Goal: Task Accomplishment & Management: Use online tool/utility

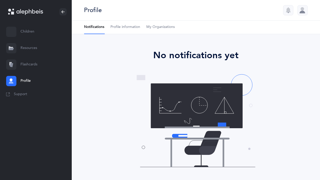
click at [20, 64] on link "Flashcards" at bounding box center [36, 64] width 72 height 16
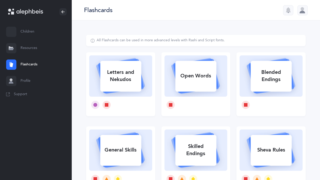
click at [115, 64] on rect at bounding box center [120, 76] width 41 height 31
select select
select select "single"
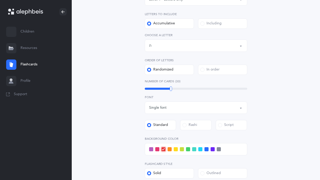
scroll to position [99, 0]
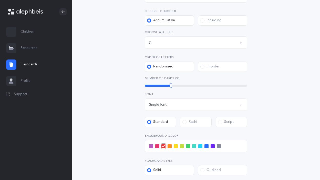
click at [178, 41] on div "Letters up until: ת" at bounding box center [196, 42] width 94 height 9
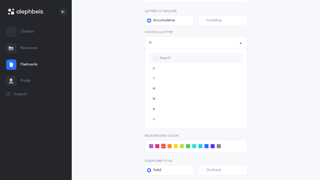
click at [177, 35] on div "א בּ ב ג ד ה ו ז ח ט י כּ ךּ כ [DEMOGRAPHIC_DATA] ל מ ם נ ן ס ע פּ פ ף צ ץ ק ר …" at bounding box center [196, 39] width 102 height 19
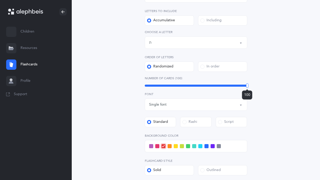
drag, startPoint x: 170, startPoint y: 85, endPoint x: 318, endPoint y: 125, distance: 153.3
click at [318, 126] on div "Letters and Nekudos Choose your Flashcards options Level 1 - Letters only Level…" at bounding box center [196, 91] width 248 height 340
click at [166, 38] on button "Letters up until: ת" at bounding box center [196, 42] width 102 height 12
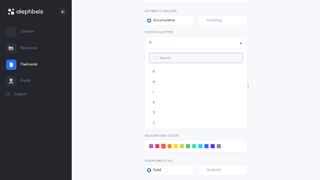
scroll to position [0, 0]
click at [159, 74] on link "א" at bounding box center [196, 76] width 94 height 10
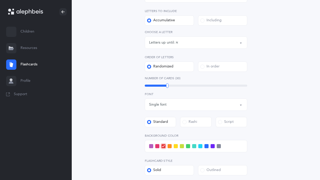
click at [190, 43] on div "Letters up until: א" at bounding box center [196, 42] width 94 height 9
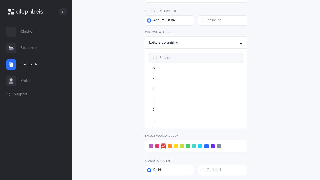
scroll to position [284, 0]
click at [172, 117] on link "ת" at bounding box center [196, 119] width 94 height 10
select select "27"
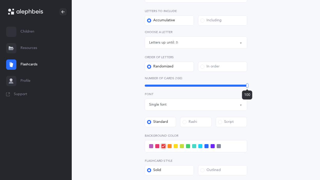
drag, startPoint x: 171, startPoint y: 87, endPoint x: 270, endPoint y: 82, distance: 99.4
click at [271, 82] on div "Letters and Nekudos Choose your Flashcards options Level 1 - Letters only Level…" at bounding box center [195, 88] width 219 height 305
click at [270, 82] on div "Letters and Nekudos Choose your Flashcards options Level 1 - Letters only Level…" at bounding box center [195, 88] width 219 height 305
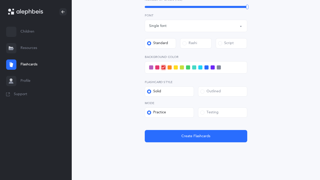
scroll to position [181, 0]
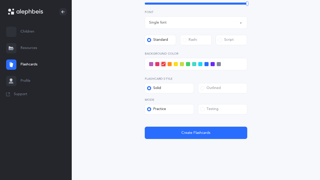
click at [202, 63] on span at bounding box center [200, 64] width 4 height 4
click at [0, 0] on input "checkbox" at bounding box center [0, 0] width 0 height 0
click at [210, 113] on label "Testing" at bounding box center [222, 109] width 49 height 10
click at [0, 0] on input "Testing" at bounding box center [0, 0] width 0 height 0
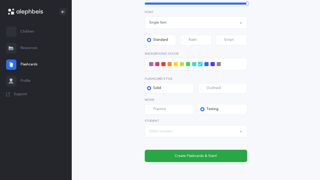
click at [189, 130] on div "Select student" at bounding box center [196, 131] width 94 height 9
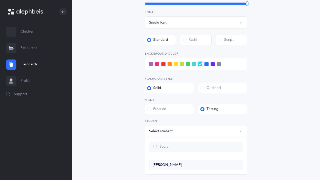
click at [174, 165] on span "[PERSON_NAME]" at bounding box center [166, 164] width 29 height 5
select select "14274"
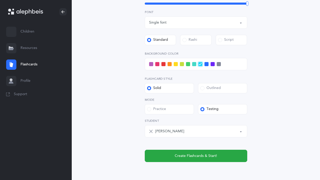
click at [166, 144] on div "Level 1 - Letters only Level 2 - Nekudos only Level 3 - Letters and Nekudos Lev…" at bounding box center [196, 32] width 102 height 260
click at [135, 128] on div "Letters and Nekudos Choose your Flashcards options Level 1 - Letters only Level…" at bounding box center [195, 14] width 131 height 293
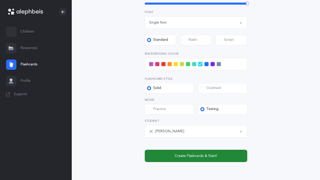
drag, startPoint x: 149, startPoint y: 154, endPoint x: 144, endPoint y: 154, distance: 5.4
click at [149, 154] on button "Create Flashcards & Start!" at bounding box center [196, 155] width 102 height 12
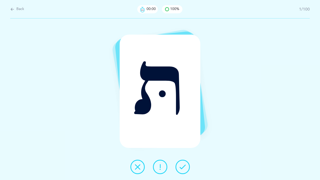
scroll to position [0, 0]
click at [185, 165] on icon at bounding box center [182, 166] width 6 height 6
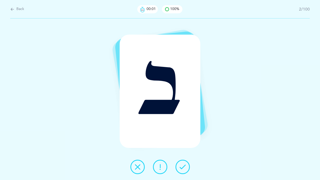
click at [185, 165] on icon at bounding box center [182, 166] width 6 height 6
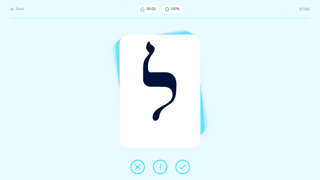
click at [185, 165] on icon at bounding box center [182, 166] width 6 height 6
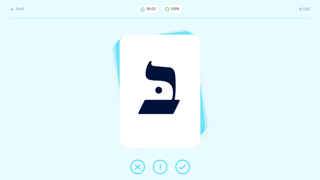
click at [185, 165] on icon at bounding box center [182, 166] width 6 height 6
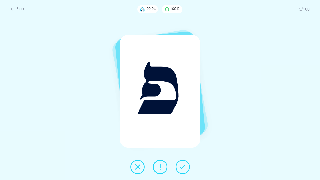
click at [185, 165] on icon at bounding box center [182, 166] width 6 height 6
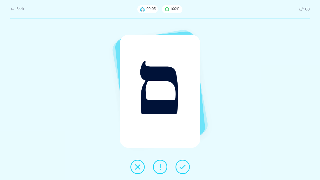
click at [185, 165] on icon at bounding box center [182, 166] width 6 height 6
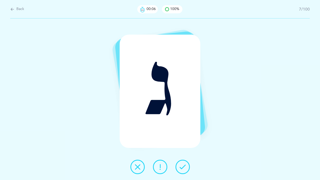
click at [185, 165] on icon at bounding box center [182, 166] width 6 height 6
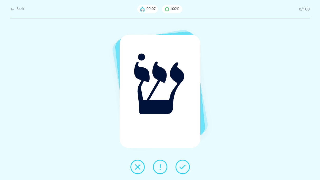
click at [185, 164] on icon at bounding box center [182, 166] width 6 height 6
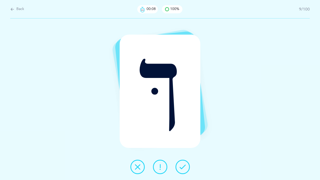
click at [184, 167] on icon at bounding box center [182, 166] width 6 height 6
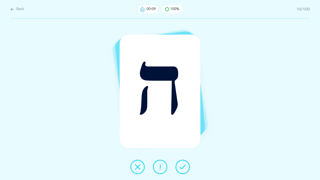
click at [184, 167] on icon at bounding box center [182, 166] width 6 height 6
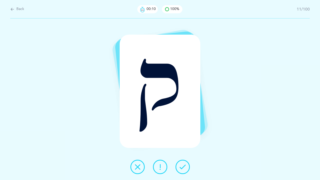
click at [184, 167] on icon at bounding box center [182, 166] width 6 height 6
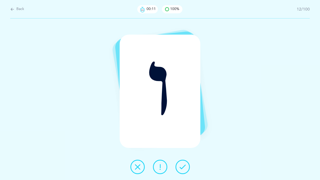
click at [185, 165] on icon at bounding box center [182, 166] width 6 height 6
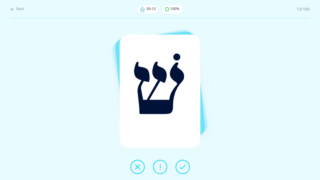
click at [184, 165] on icon at bounding box center [182, 166] width 6 height 6
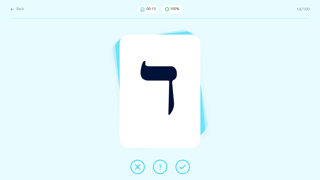
click at [184, 164] on icon at bounding box center [182, 166] width 6 height 6
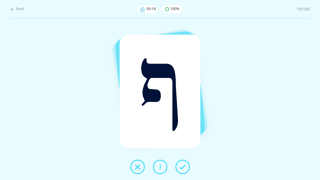
click at [184, 164] on icon at bounding box center [182, 166] width 6 height 6
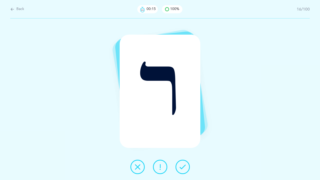
click at [184, 163] on icon at bounding box center [182, 166] width 6 height 6
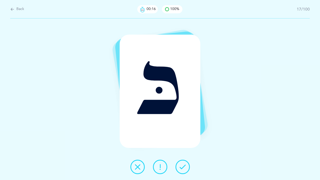
click at [183, 163] on button at bounding box center [182, 166] width 14 height 14
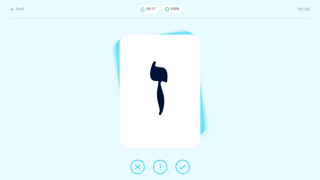
click at [183, 163] on button at bounding box center [182, 166] width 14 height 14
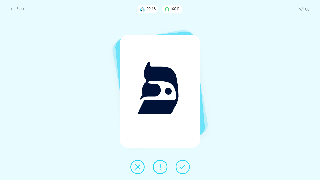
click at [183, 163] on button at bounding box center [182, 166] width 14 height 14
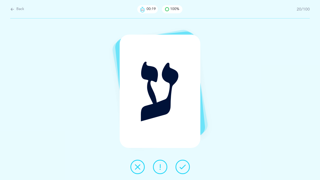
click at [183, 163] on button at bounding box center [182, 166] width 14 height 14
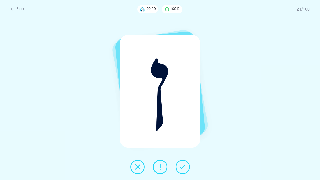
click at [183, 163] on button at bounding box center [182, 166] width 14 height 14
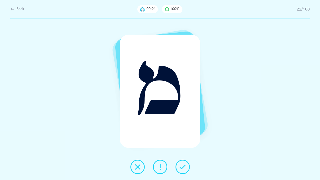
click at [183, 163] on button at bounding box center [182, 166] width 14 height 14
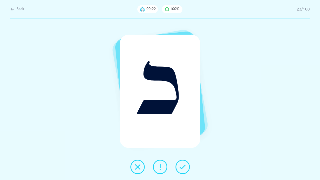
click at [183, 163] on button at bounding box center [182, 166] width 14 height 14
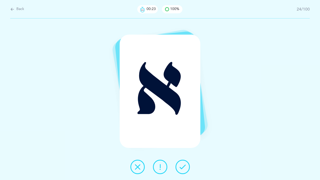
click at [183, 163] on button at bounding box center [182, 166] width 14 height 14
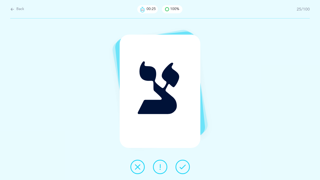
click at [183, 163] on button at bounding box center [182, 166] width 14 height 14
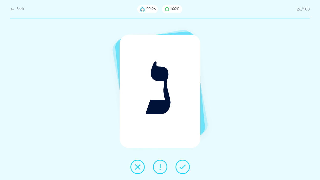
click at [183, 163] on button at bounding box center [182, 166] width 14 height 14
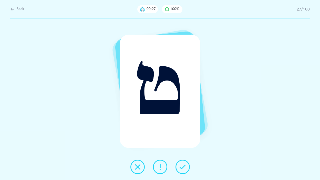
click at [183, 163] on button at bounding box center [182, 166] width 14 height 14
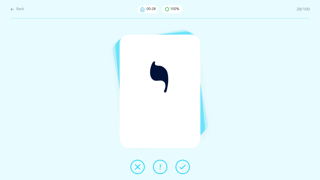
click at [180, 169] on icon at bounding box center [182, 166] width 6 height 6
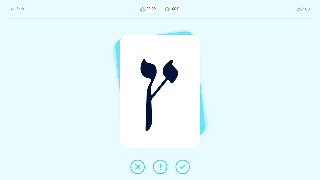
click at [181, 169] on icon at bounding box center [182, 166] width 6 height 6
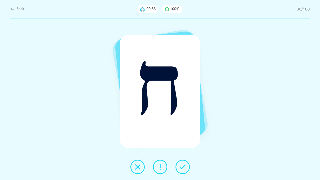
click at [181, 171] on button at bounding box center [182, 166] width 14 height 14
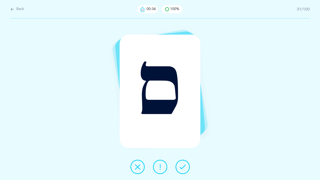
click at [180, 165] on icon at bounding box center [182, 166] width 6 height 6
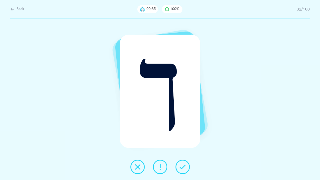
click at [180, 165] on icon at bounding box center [182, 166] width 6 height 6
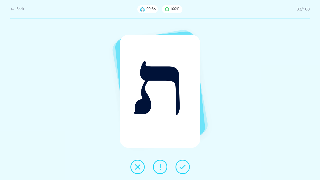
click at [180, 165] on icon at bounding box center [182, 166] width 6 height 6
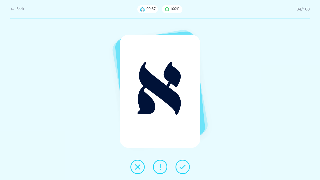
click at [180, 165] on icon at bounding box center [182, 166] width 6 height 6
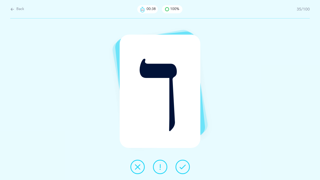
click at [180, 165] on icon at bounding box center [182, 166] width 6 height 6
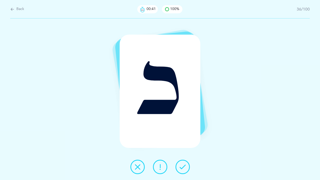
click at [182, 165] on icon at bounding box center [182, 166] width 6 height 6
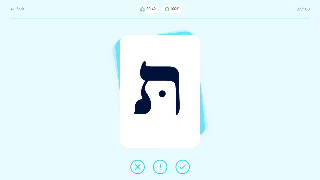
click at [182, 165] on icon at bounding box center [182, 166] width 6 height 6
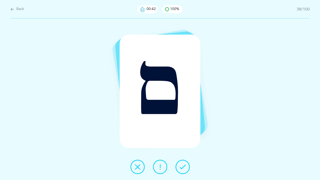
click at [182, 165] on icon at bounding box center [182, 166] width 6 height 6
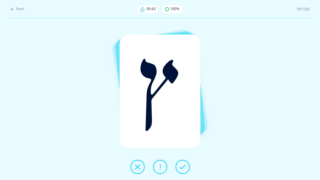
click at [182, 165] on icon at bounding box center [182, 166] width 6 height 6
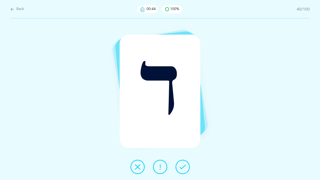
click at [182, 165] on icon at bounding box center [182, 166] width 6 height 6
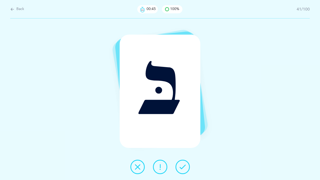
click at [182, 165] on icon at bounding box center [182, 166] width 6 height 6
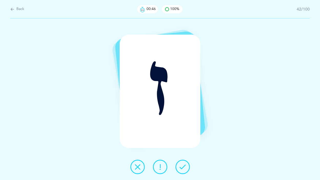
click at [182, 165] on icon at bounding box center [182, 166] width 6 height 6
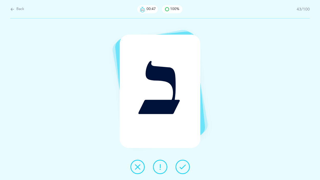
click at [182, 165] on icon at bounding box center [182, 166] width 6 height 6
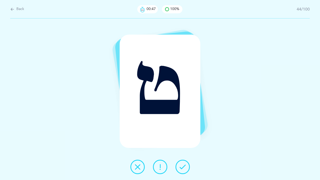
click at [182, 165] on icon at bounding box center [182, 166] width 6 height 6
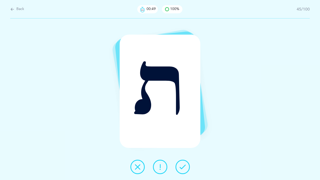
click at [182, 165] on icon at bounding box center [182, 166] width 6 height 6
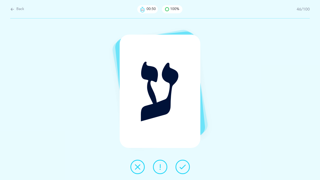
click at [182, 165] on icon at bounding box center [182, 166] width 6 height 6
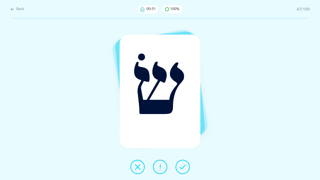
click at [182, 165] on icon at bounding box center [182, 166] width 6 height 6
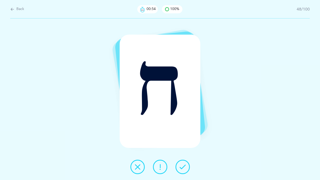
click at [182, 165] on icon at bounding box center [182, 166] width 6 height 6
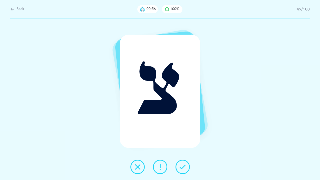
click at [182, 165] on icon at bounding box center [182, 166] width 6 height 6
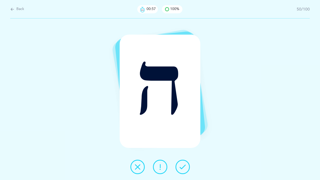
click at [182, 165] on icon at bounding box center [182, 166] width 6 height 6
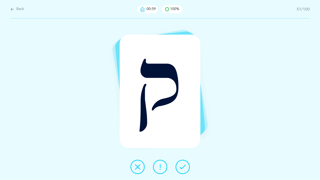
click at [182, 165] on icon at bounding box center [182, 166] width 6 height 6
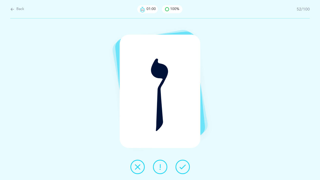
click at [182, 165] on icon at bounding box center [182, 166] width 6 height 6
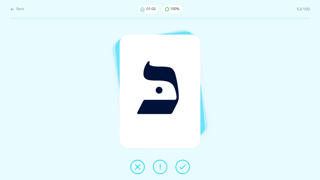
click at [182, 165] on icon at bounding box center [182, 166] width 6 height 6
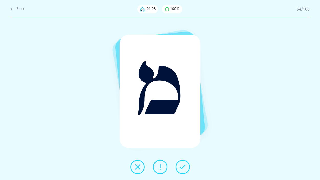
click at [182, 165] on icon at bounding box center [182, 166] width 6 height 6
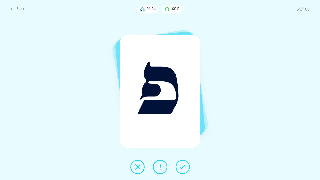
click at [182, 165] on icon at bounding box center [182, 166] width 6 height 6
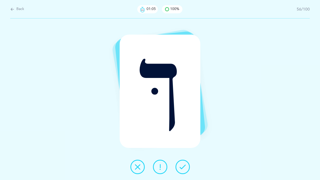
click at [182, 165] on icon at bounding box center [182, 166] width 6 height 6
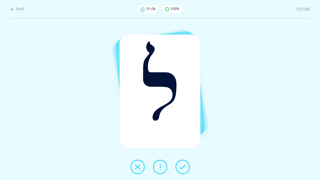
click at [182, 165] on icon at bounding box center [182, 166] width 6 height 6
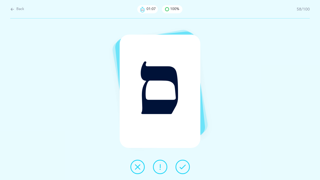
click at [182, 165] on icon at bounding box center [182, 166] width 6 height 6
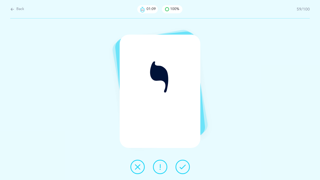
click at [183, 165] on icon at bounding box center [182, 166] width 6 height 6
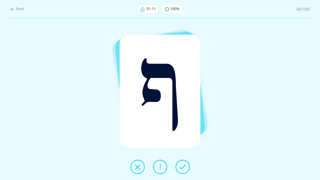
click at [183, 166] on icon at bounding box center [182, 166] width 6 height 6
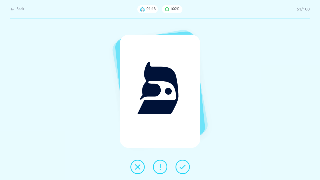
click at [182, 166] on icon at bounding box center [182, 166] width 6 height 6
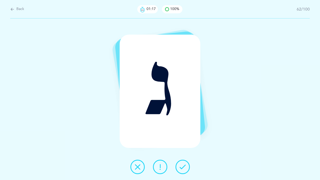
click at [180, 162] on button at bounding box center [182, 166] width 14 height 14
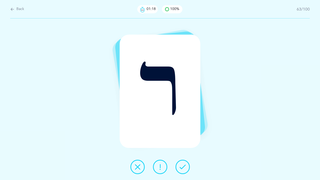
click at [180, 162] on button at bounding box center [182, 166] width 14 height 14
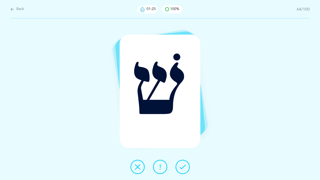
click at [181, 168] on icon at bounding box center [182, 166] width 6 height 6
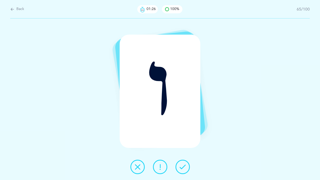
click at [181, 168] on icon at bounding box center [182, 166] width 6 height 6
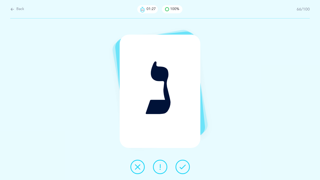
click at [181, 168] on icon at bounding box center [182, 166] width 6 height 6
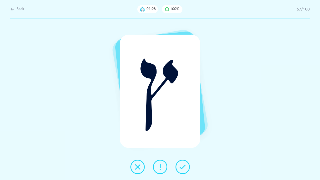
click at [181, 168] on icon at bounding box center [182, 166] width 6 height 6
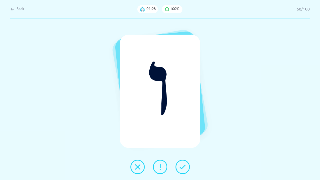
click at [181, 168] on icon at bounding box center [182, 166] width 6 height 6
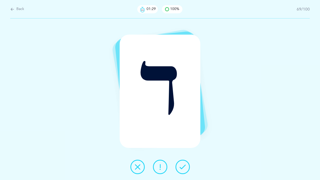
click at [181, 168] on icon at bounding box center [182, 166] width 6 height 6
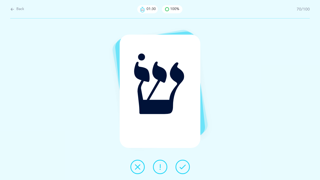
click at [181, 168] on icon at bounding box center [182, 166] width 6 height 6
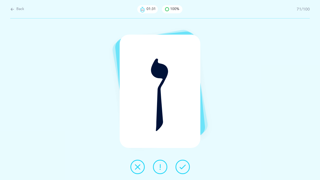
click at [181, 168] on icon at bounding box center [182, 166] width 6 height 6
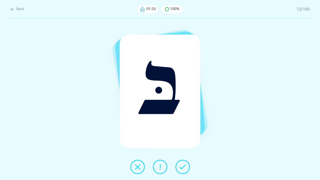
click at [181, 168] on icon at bounding box center [182, 166] width 6 height 6
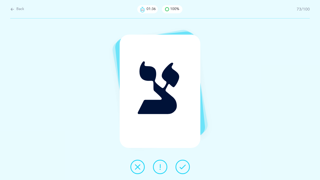
click at [181, 168] on icon at bounding box center [182, 166] width 6 height 6
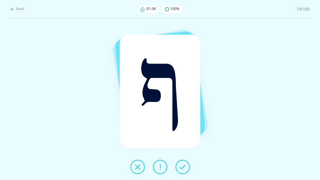
click at [181, 168] on icon at bounding box center [182, 166] width 6 height 6
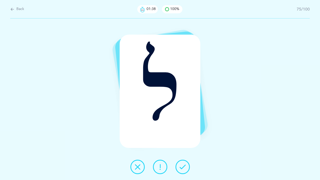
click at [181, 168] on icon at bounding box center [182, 166] width 6 height 6
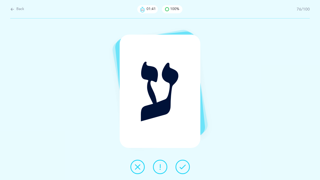
click at [181, 168] on icon at bounding box center [182, 166] width 6 height 6
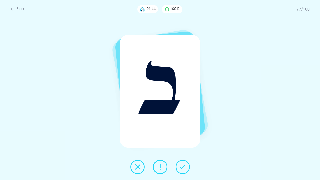
click at [181, 168] on icon at bounding box center [182, 166] width 6 height 6
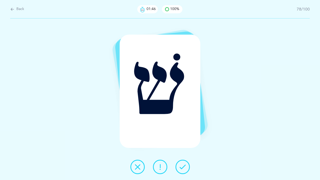
click at [181, 168] on icon at bounding box center [182, 166] width 6 height 6
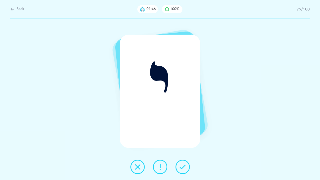
click at [181, 168] on icon at bounding box center [182, 166] width 6 height 6
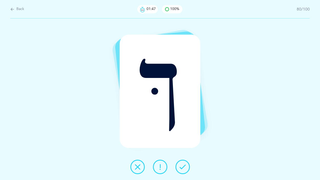
click at [181, 168] on icon at bounding box center [182, 166] width 6 height 6
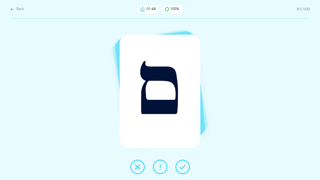
click at [182, 168] on icon at bounding box center [182, 166] width 6 height 6
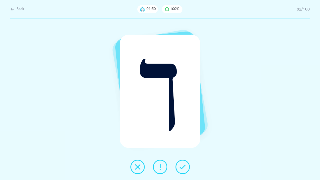
click at [181, 173] on button at bounding box center [182, 166] width 14 height 14
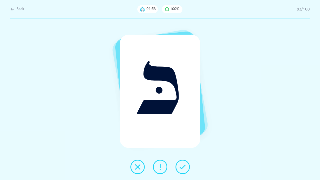
click at [180, 173] on button at bounding box center [182, 166] width 14 height 14
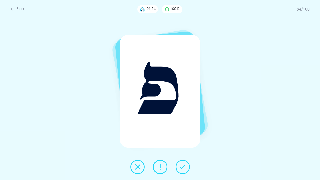
click at [180, 173] on div at bounding box center [160, 166] width 68 height 14
click at [185, 167] on icon at bounding box center [182, 166] width 6 height 6
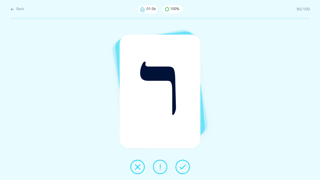
click at [185, 167] on icon at bounding box center [182, 166] width 6 height 6
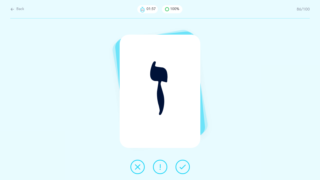
click at [185, 167] on icon at bounding box center [182, 166] width 6 height 6
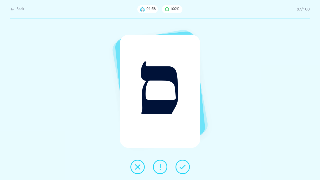
click at [185, 167] on icon at bounding box center [182, 166] width 6 height 6
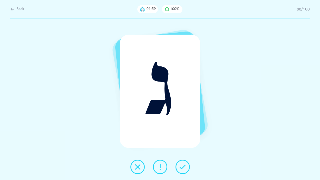
click at [185, 167] on icon at bounding box center [182, 166] width 6 height 6
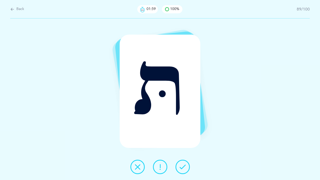
click at [185, 167] on icon at bounding box center [182, 166] width 6 height 6
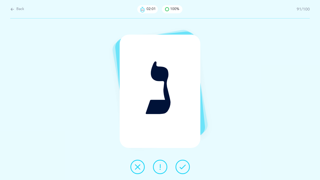
click at [185, 167] on icon at bounding box center [182, 166] width 6 height 6
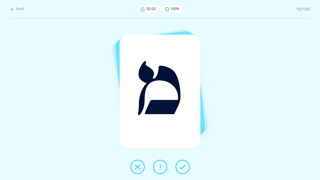
click at [185, 166] on icon at bounding box center [182, 166] width 6 height 6
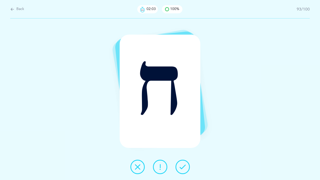
click at [184, 166] on icon at bounding box center [182, 166] width 6 height 6
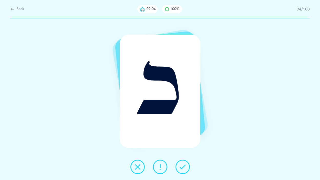
click at [184, 166] on icon at bounding box center [182, 166] width 6 height 6
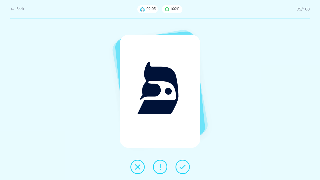
click at [183, 166] on icon at bounding box center [182, 166] width 6 height 6
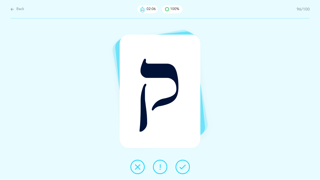
click at [183, 166] on icon at bounding box center [182, 166] width 6 height 6
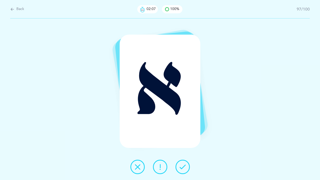
click at [183, 165] on icon at bounding box center [182, 166] width 6 height 6
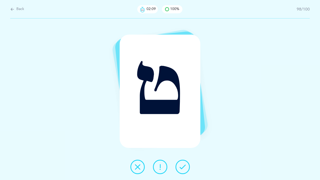
click at [183, 165] on icon at bounding box center [182, 166] width 6 height 6
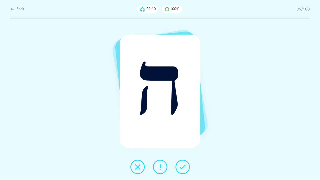
click at [183, 165] on icon at bounding box center [182, 166] width 6 height 6
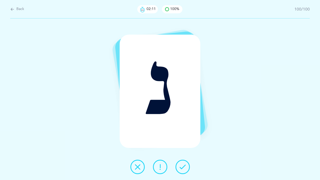
click at [182, 165] on icon at bounding box center [182, 166] width 6 height 6
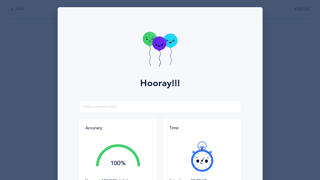
click at [17, 10] on div "Hooray!!! Accuracy 100% You got 100/100 right! Great Job! You are an accurate r…" at bounding box center [160, 90] width 320 height 180
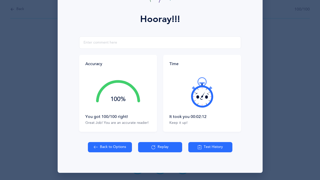
click at [99, 144] on button "Back to Options" at bounding box center [110, 147] width 44 height 10
select select "27"
select select "single"
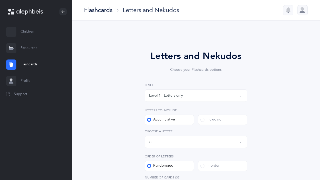
click at [180, 95] on div "Level 1 - Letters only" at bounding box center [166, 95] width 34 height 5
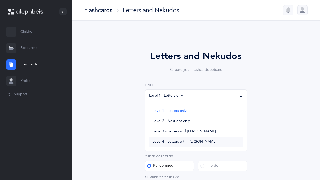
click at [187, 142] on span "Level 4 - Letters with [PERSON_NAME]" at bounding box center [184, 141] width 64 height 5
select select "4"
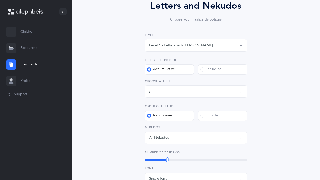
scroll to position [56, 0]
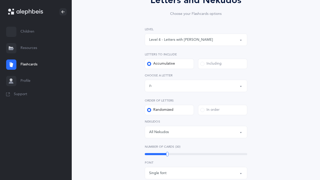
click at [177, 84] on div "Letters up until: ת" at bounding box center [196, 85] width 94 height 9
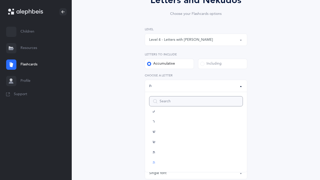
click at [171, 102] on input "Search" at bounding box center [196, 101] width 94 height 10
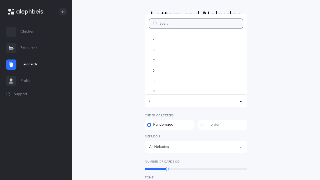
scroll to position [0, 0]
click at [275, 62] on div "Letters and Nekudos Choose your Flashcards options Level 1 - Letters only Level…" at bounding box center [195, 170] width 219 height 353
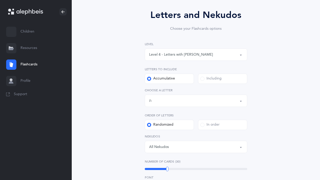
click at [204, 80] on div "Including" at bounding box center [210, 78] width 21 height 5
click at [0, 0] on input "Including" at bounding box center [0, 0] width 0 height 0
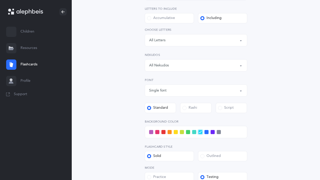
scroll to position [87, 0]
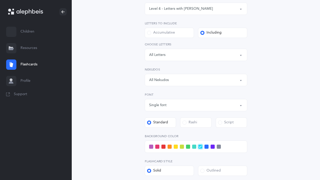
click at [149, 31] on span at bounding box center [149, 33] width 4 height 4
click at [0, 0] on input "Accumulative" at bounding box center [0, 0] width 0 height 0
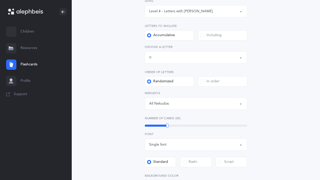
scroll to position [84, 0]
click at [162, 60] on div "Letters up until: ת" at bounding box center [196, 57] width 94 height 9
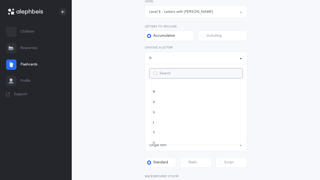
scroll to position [254, 0]
click at [166, 105] on link "שׁ" at bounding box center [196, 104] width 94 height 10
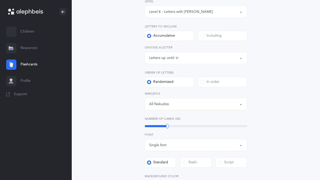
click at [172, 62] on button "Letters up until: שׁ" at bounding box center [196, 58] width 102 height 12
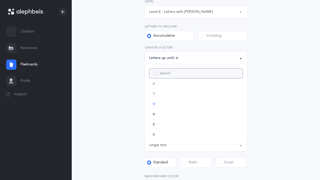
scroll to position [240, 0]
click at [161, 137] on link "תּ" at bounding box center [196, 138] width 94 height 10
select select "85"
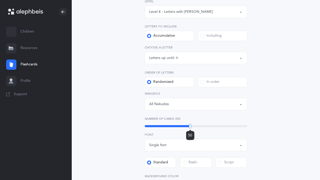
drag, startPoint x: 168, startPoint y: 126, endPoint x: 190, endPoint y: 125, distance: 22.3
click at [190, 125] on div at bounding box center [190, 126] width 2 height 5
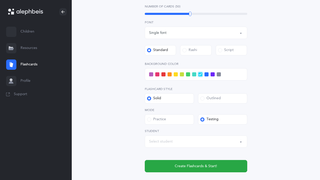
scroll to position [196, 0]
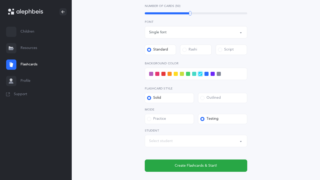
click at [191, 142] on div "Select student" at bounding box center [196, 140] width 94 height 9
click at [184, 129] on link "[PERSON_NAME]" at bounding box center [196, 125] width 94 height 10
select select "14274"
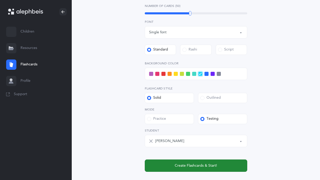
click at [185, 164] on span "Create Flashcards & Start!" at bounding box center [195, 165] width 42 height 5
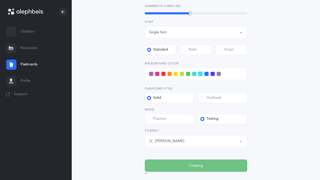
scroll to position [0, 0]
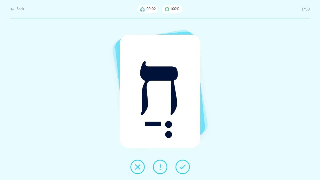
click at [181, 169] on icon at bounding box center [182, 166] width 6 height 6
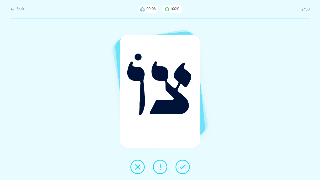
click at [181, 169] on icon at bounding box center [182, 166] width 6 height 6
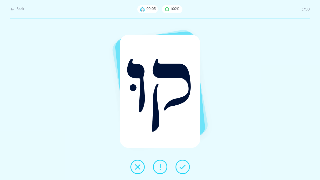
click at [181, 169] on icon at bounding box center [182, 166] width 6 height 6
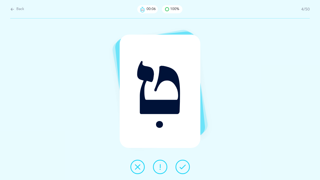
click at [181, 169] on icon at bounding box center [182, 166] width 6 height 6
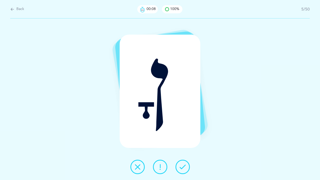
click at [181, 169] on icon at bounding box center [182, 166] width 6 height 6
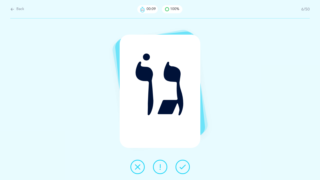
click at [181, 169] on icon at bounding box center [182, 166] width 6 height 6
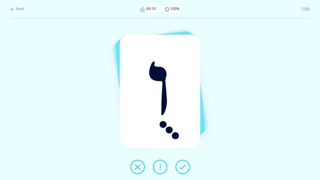
click at [181, 169] on icon at bounding box center [182, 166] width 6 height 6
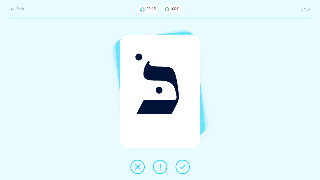
click at [181, 169] on icon at bounding box center [182, 166] width 6 height 6
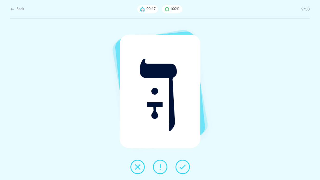
click at [181, 169] on icon at bounding box center [182, 166] width 6 height 6
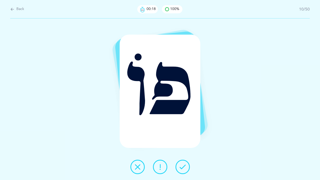
click at [181, 169] on icon at bounding box center [182, 166] width 6 height 6
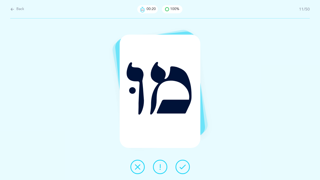
click at [181, 169] on icon at bounding box center [182, 166] width 6 height 6
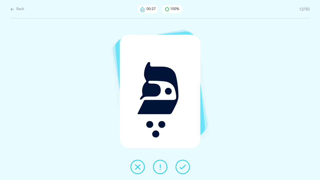
click at [181, 169] on icon at bounding box center [182, 166] width 6 height 6
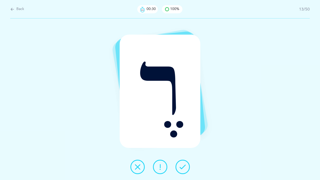
click at [181, 169] on icon at bounding box center [182, 166] width 6 height 6
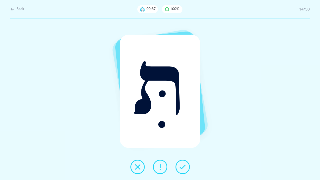
click at [181, 169] on icon at bounding box center [182, 166] width 6 height 6
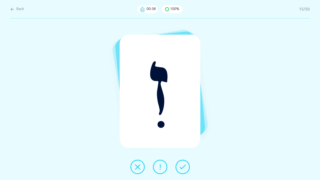
click at [181, 169] on icon at bounding box center [182, 166] width 6 height 6
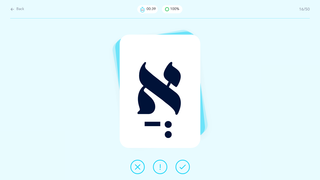
click at [181, 169] on icon at bounding box center [182, 166] width 6 height 6
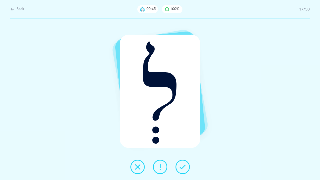
click at [181, 169] on icon at bounding box center [182, 166] width 6 height 6
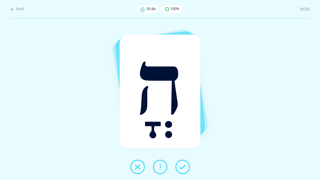
click at [181, 169] on icon at bounding box center [182, 166] width 6 height 6
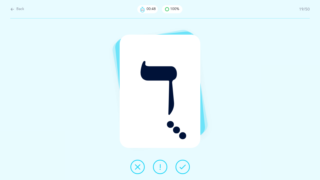
click at [181, 169] on icon at bounding box center [182, 166] width 6 height 6
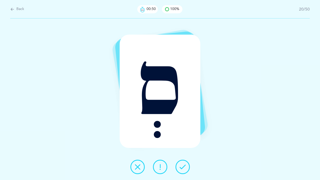
click at [181, 169] on icon at bounding box center [182, 166] width 6 height 6
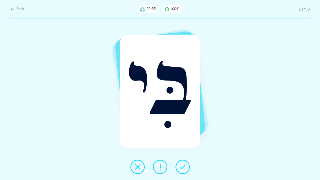
click at [181, 169] on icon at bounding box center [182, 166] width 6 height 6
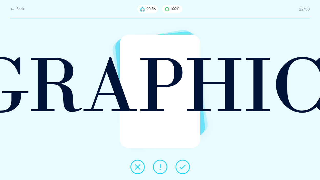
click at [181, 169] on icon at bounding box center [182, 166] width 6 height 6
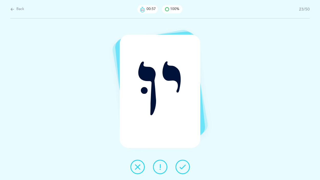
click at [181, 169] on icon at bounding box center [182, 166] width 6 height 6
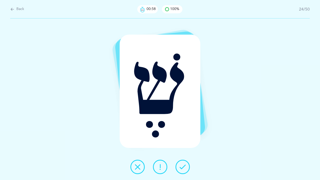
click at [181, 169] on icon at bounding box center [182, 166] width 6 height 6
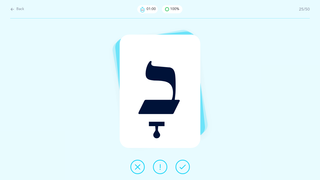
click at [181, 169] on icon at bounding box center [182, 166] width 6 height 6
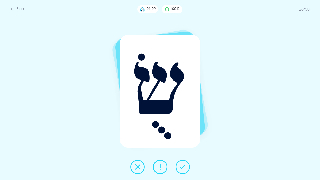
click at [181, 169] on icon at bounding box center [182, 166] width 6 height 6
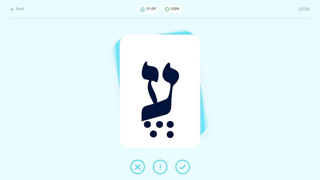
click at [181, 169] on icon at bounding box center [182, 166] width 6 height 6
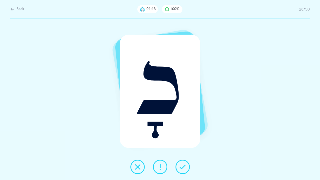
click at [181, 169] on icon at bounding box center [182, 166] width 6 height 6
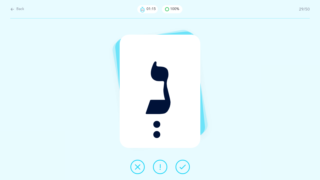
click at [181, 169] on icon at bounding box center [182, 166] width 6 height 6
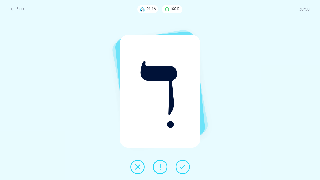
click at [181, 169] on icon at bounding box center [182, 166] width 6 height 6
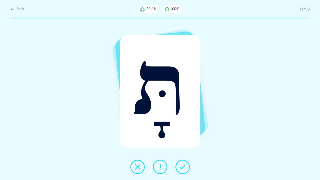
click at [181, 169] on icon at bounding box center [182, 166] width 6 height 6
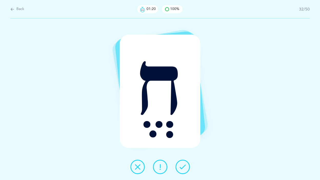
click at [181, 169] on icon at bounding box center [182, 166] width 6 height 6
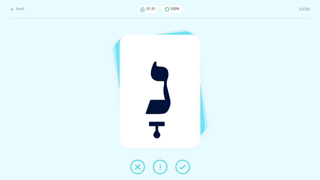
click at [181, 169] on icon at bounding box center [182, 166] width 6 height 6
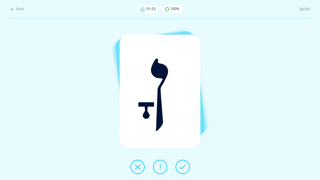
click at [181, 169] on icon at bounding box center [182, 166] width 6 height 6
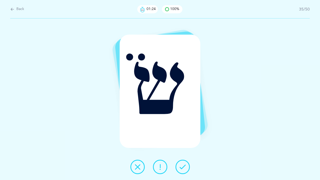
click at [181, 169] on icon at bounding box center [182, 166] width 6 height 6
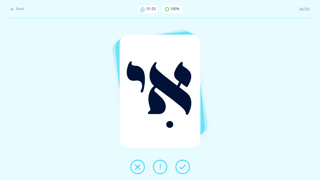
click at [181, 169] on icon at bounding box center [182, 166] width 6 height 6
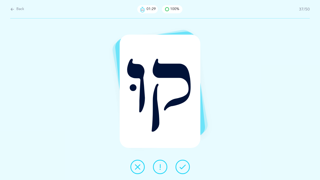
click at [181, 169] on icon at bounding box center [182, 166] width 6 height 6
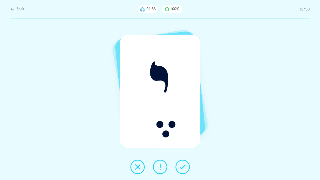
click at [181, 169] on icon at bounding box center [182, 166] width 6 height 6
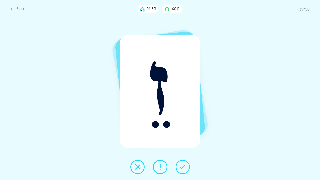
click at [181, 169] on icon at bounding box center [182, 166] width 6 height 6
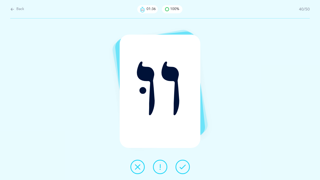
click at [181, 169] on icon at bounding box center [182, 166] width 6 height 6
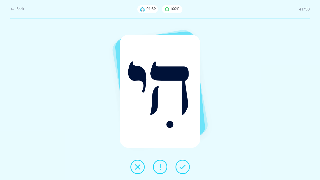
click at [181, 169] on icon at bounding box center [182, 166] width 6 height 6
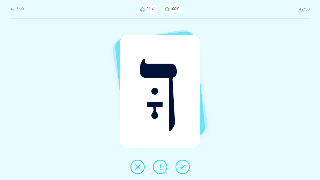
click at [181, 169] on icon at bounding box center [182, 166] width 6 height 6
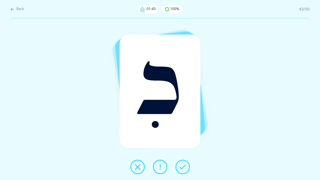
click at [181, 169] on icon at bounding box center [182, 166] width 6 height 6
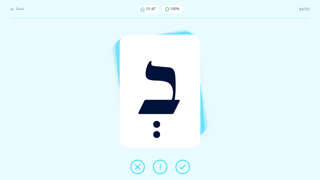
click at [181, 169] on icon at bounding box center [182, 166] width 6 height 6
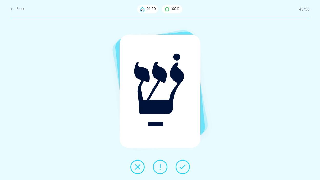
click at [181, 169] on icon at bounding box center [182, 166] width 6 height 6
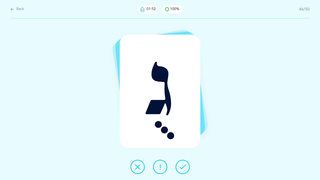
click at [181, 169] on icon at bounding box center [182, 166] width 6 height 6
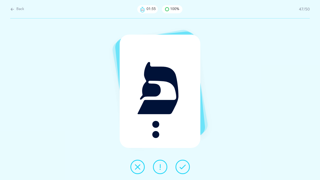
click at [181, 169] on icon at bounding box center [182, 166] width 6 height 6
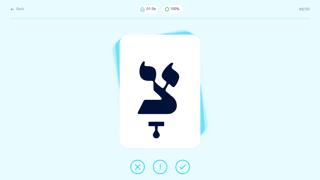
click at [181, 169] on icon at bounding box center [182, 166] width 6 height 6
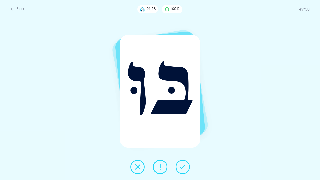
click at [181, 169] on icon at bounding box center [182, 166] width 6 height 6
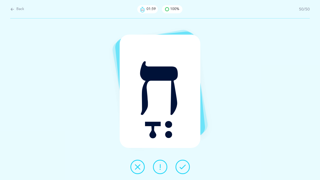
click at [181, 169] on icon at bounding box center [182, 166] width 6 height 6
click at [182, 20] on div "Back 02:01 100% 50/50 חֳ" at bounding box center [196, 20] width 248 height 0
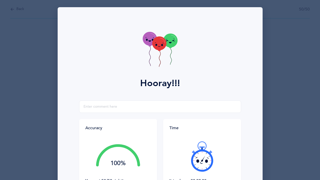
scroll to position [64, 0]
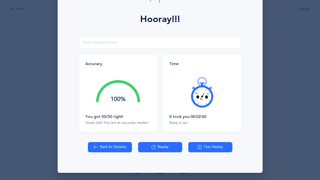
click at [97, 149] on icon at bounding box center [96, 147] width 4 height 6
select select "4"
select select "85"
select select "single"
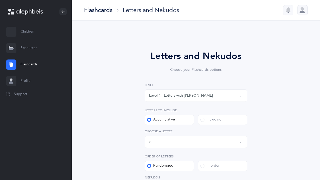
click at [23, 65] on link "Flashcards" at bounding box center [36, 64] width 72 height 16
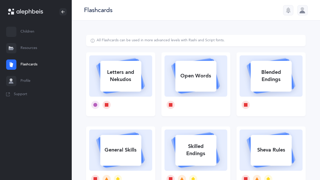
click at [120, 63] on rect at bounding box center [120, 76] width 41 height 31
select select "4"
select select "85"
select select "single"
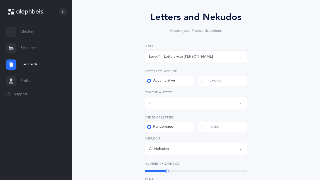
scroll to position [47, 0]
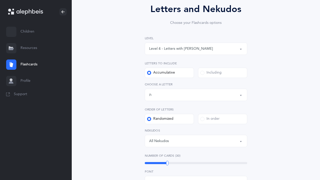
click at [205, 72] on div "Including" at bounding box center [210, 72] width 21 height 5
click at [0, 0] on input "Including" at bounding box center [0, 0] width 0 height 0
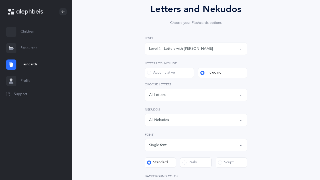
click at [183, 95] on div "Letters: All Letters" at bounding box center [196, 94] width 94 height 9
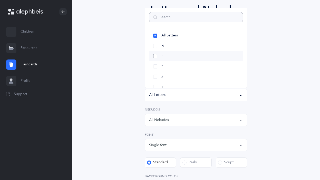
scroll to position [5, 0]
click at [172, 53] on link "בּ" at bounding box center [196, 51] width 94 height 10
select select "81"
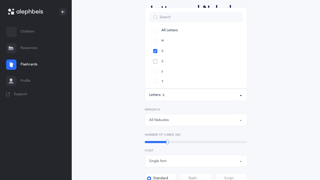
click at [172, 58] on link "ב" at bounding box center [196, 61] width 94 height 10
click at [169, 74] on link "ו" at bounding box center [196, 69] width 94 height 10
click at [169, 74] on link "כּ" at bounding box center [196, 71] width 94 height 10
click at [169, 80] on link "ךּ" at bounding box center [196, 81] width 94 height 10
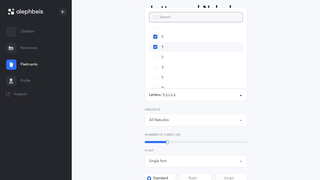
scroll to position [128, 0]
click at [168, 50] on link "כ" at bounding box center [196, 50] width 94 height 10
click at [168, 59] on link "ך" at bounding box center [196, 61] width 94 height 10
click at [169, 40] on link "פּ" at bounding box center [196, 43] width 94 height 10
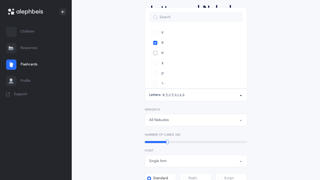
click at [169, 53] on link "פ" at bounding box center [196, 53] width 94 height 10
click at [262, 98] on div "Letters and Nekudos Choose your Flashcards options Level 1 - Letters only Level…" at bounding box center [195, 154] width 219 height 332
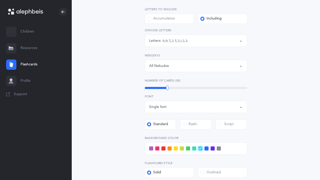
scroll to position [103, 0]
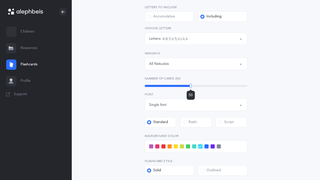
drag, startPoint x: 168, startPoint y: 86, endPoint x: 190, endPoint y: 90, distance: 23.1
click at [190, 88] on div "50" at bounding box center [190, 85] width 2 height 5
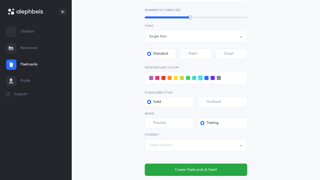
scroll to position [182, 0]
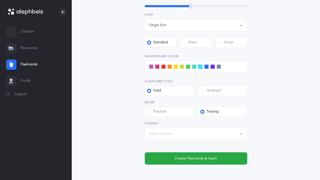
click at [192, 133] on div "Select student" at bounding box center [196, 133] width 94 height 9
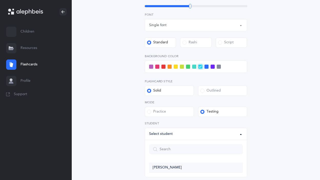
click at [190, 165] on link "[PERSON_NAME]" at bounding box center [196, 167] width 94 height 10
select select "14274"
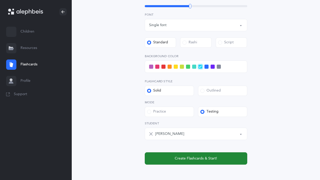
click at [199, 159] on span "Create Flashcards & Start!" at bounding box center [195, 158] width 42 height 5
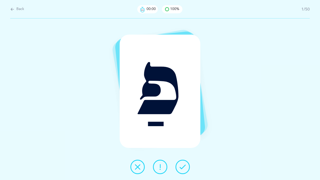
scroll to position [0, 0]
click at [182, 167] on icon at bounding box center [182, 166] width 6 height 6
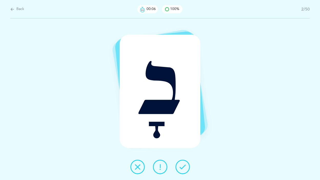
click at [182, 167] on icon at bounding box center [182, 166] width 6 height 6
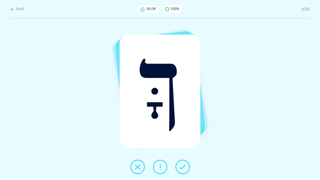
click at [182, 167] on icon at bounding box center [182, 166] width 6 height 6
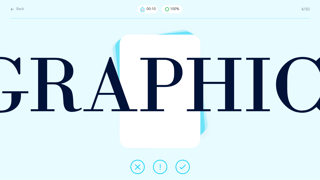
click at [182, 167] on icon at bounding box center [182, 166] width 6 height 6
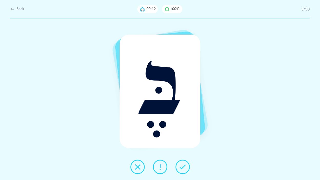
click at [182, 167] on icon at bounding box center [182, 166] width 6 height 6
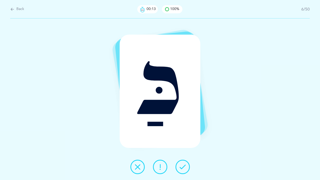
click at [182, 167] on icon at bounding box center [182, 166] width 6 height 6
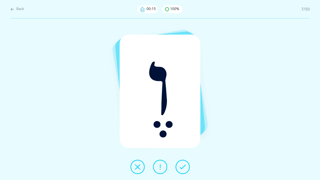
click at [182, 167] on icon at bounding box center [182, 166] width 6 height 6
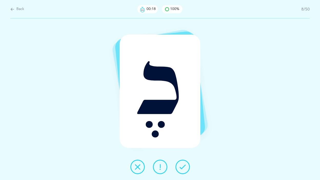
click at [181, 165] on icon at bounding box center [182, 166] width 6 height 6
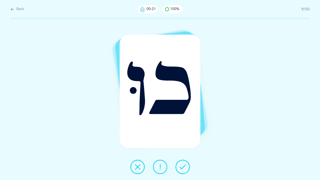
click at [181, 165] on icon at bounding box center [182, 166] width 6 height 6
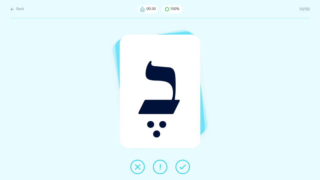
click at [181, 165] on icon at bounding box center [182, 166] width 6 height 6
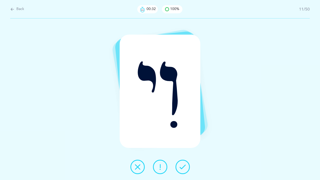
click at [181, 165] on icon at bounding box center [182, 166] width 6 height 6
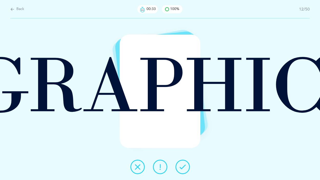
click at [181, 165] on icon at bounding box center [182, 166] width 6 height 6
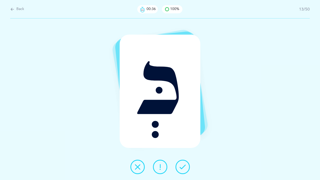
click at [181, 165] on icon at bounding box center [182, 166] width 6 height 6
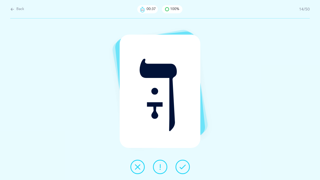
click at [181, 165] on icon at bounding box center [182, 166] width 6 height 6
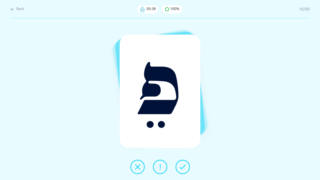
click at [181, 165] on icon at bounding box center [182, 166] width 6 height 6
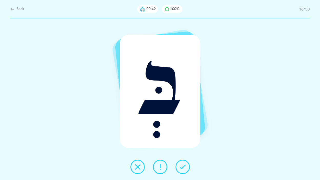
click at [181, 165] on icon at bounding box center [182, 166] width 6 height 6
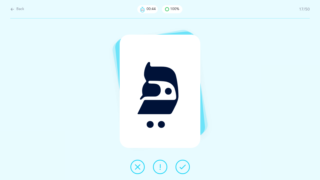
click at [181, 165] on icon at bounding box center [182, 166] width 6 height 6
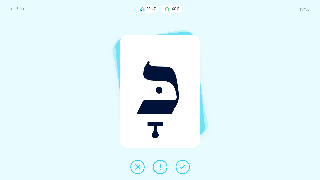
click at [181, 165] on icon at bounding box center [182, 166] width 6 height 6
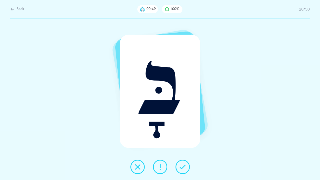
click at [181, 165] on icon at bounding box center [182, 166] width 6 height 6
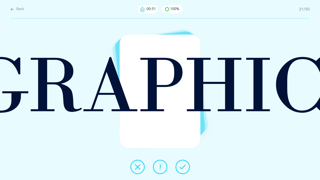
click at [181, 165] on icon at bounding box center [182, 166] width 6 height 6
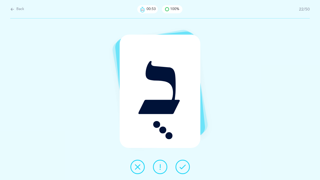
click at [181, 165] on icon at bounding box center [182, 166] width 6 height 6
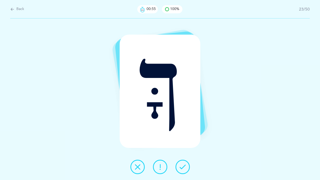
click at [181, 165] on icon at bounding box center [182, 166] width 6 height 6
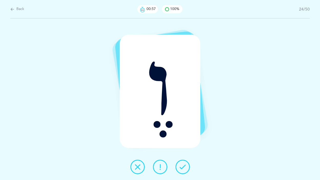
click at [181, 165] on icon at bounding box center [182, 166] width 6 height 6
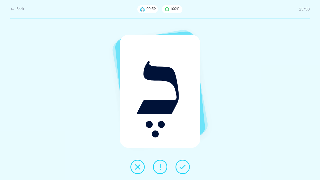
click at [181, 165] on icon at bounding box center [182, 166] width 6 height 6
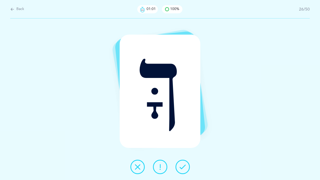
click at [181, 165] on icon at bounding box center [182, 166] width 6 height 6
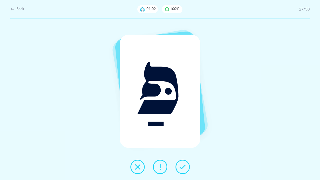
click at [181, 165] on icon at bounding box center [182, 166] width 6 height 6
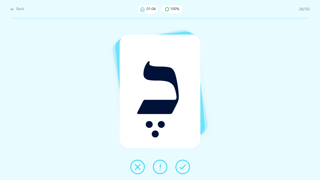
click at [181, 165] on icon at bounding box center [182, 166] width 6 height 6
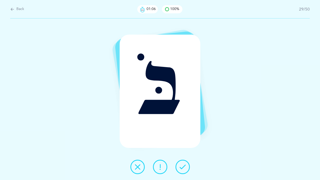
click at [181, 165] on icon at bounding box center [182, 166] width 6 height 6
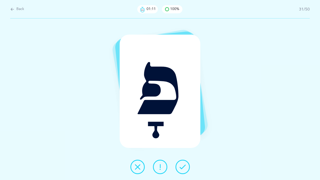
click at [181, 165] on icon at bounding box center [182, 166] width 6 height 6
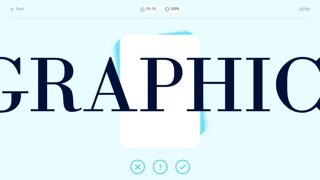
click at [181, 165] on icon at bounding box center [182, 166] width 6 height 6
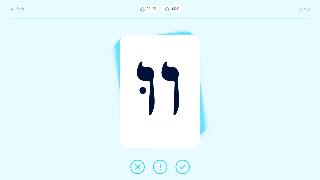
click at [181, 165] on icon at bounding box center [182, 166] width 6 height 6
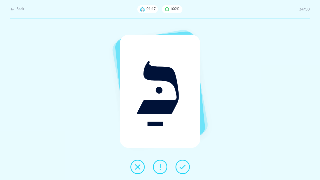
click at [181, 165] on icon at bounding box center [182, 166] width 6 height 6
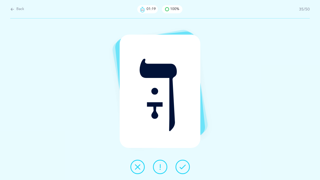
click at [181, 165] on icon at bounding box center [182, 166] width 6 height 6
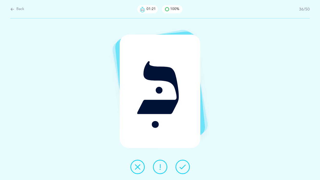
click at [181, 165] on icon at bounding box center [182, 166] width 6 height 6
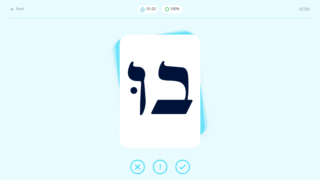
click at [181, 165] on icon at bounding box center [182, 166] width 6 height 6
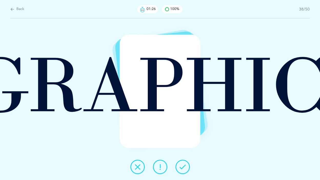
click at [181, 165] on icon at bounding box center [182, 166] width 6 height 6
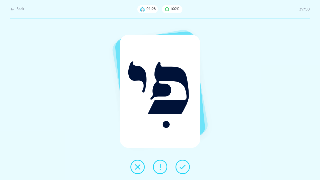
click at [181, 165] on icon at bounding box center [182, 166] width 6 height 6
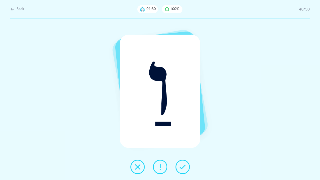
click at [181, 165] on icon at bounding box center [182, 166] width 6 height 6
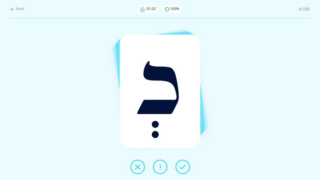
click at [181, 165] on icon at bounding box center [182, 166] width 6 height 6
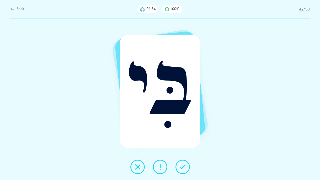
click at [181, 165] on icon at bounding box center [182, 166] width 6 height 6
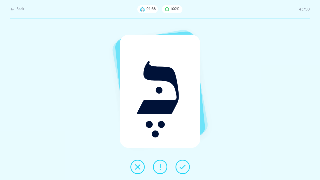
click at [181, 165] on icon at bounding box center [182, 166] width 6 height 6
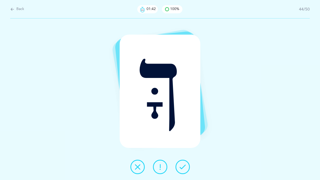
click at [181, 165] on icon at bounding box center [182, 166] width 6 height 6
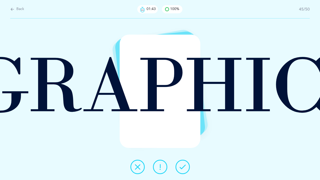
click at [181, 165] on icon at bounding box center [182, 166] width 6 height 6
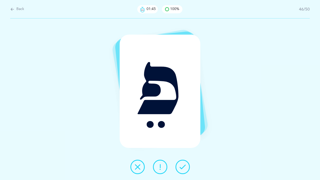
click at [181, 165] on icon at bounding box center [182, 166] width 6 height 6
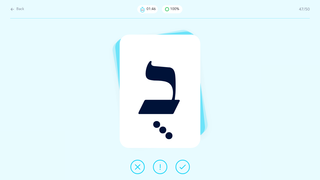
click at [181, 165] on icon at bounding box center [182, 166] width 6 height 6
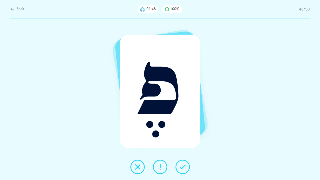
click at [181, 165] on icon at bounding box center [182, 166] width 6 height 6
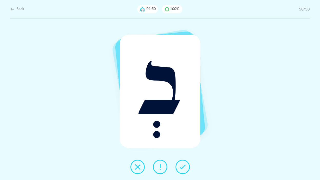
click at [181, 165] on icon at bounding box center [182, 166] width 6 height 6
